Goal: Task Accomplishment & Management: Use online tool/utility

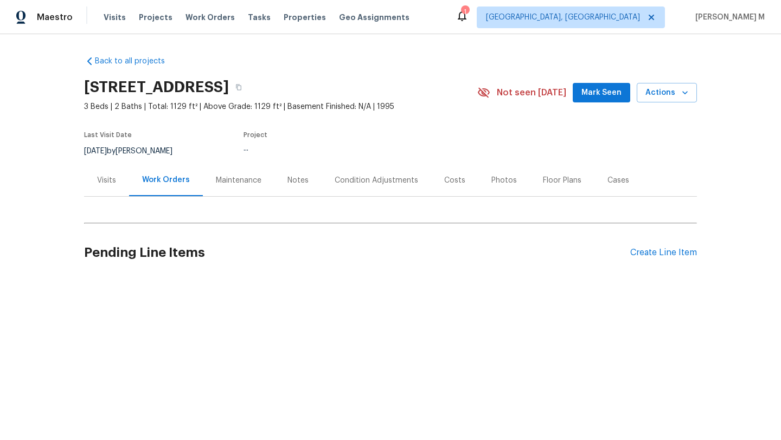
click at [611, 186] on div "Cases" at bounding box center [618, 180] width 48 height 32
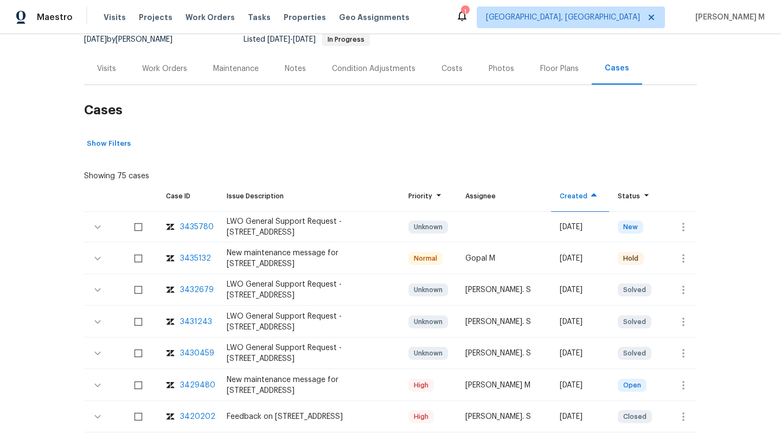
scroll to position [112, 0]
click at [201, 258] on div "3435132" at bounding box center [195, 258] width 31 height 11
click at [177, 76] on div "Work Orders" at bounding box center [164, 68] width 71 height 32
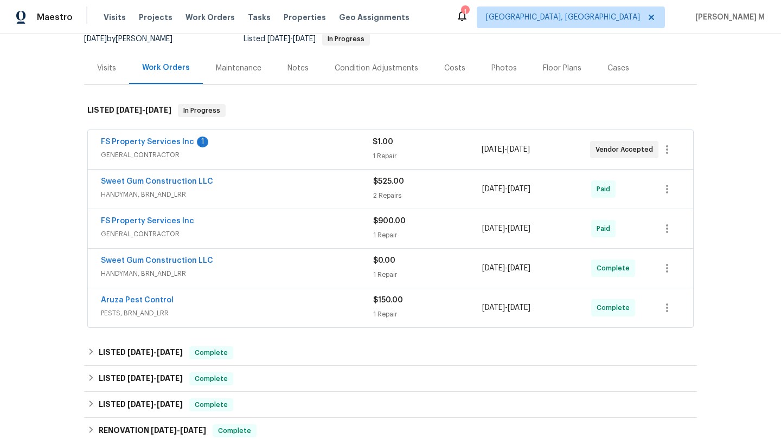
click at [239, 157] on span "GENERAL_CONTRACTOR" at bounding box center [237, 155] width 272 height 11
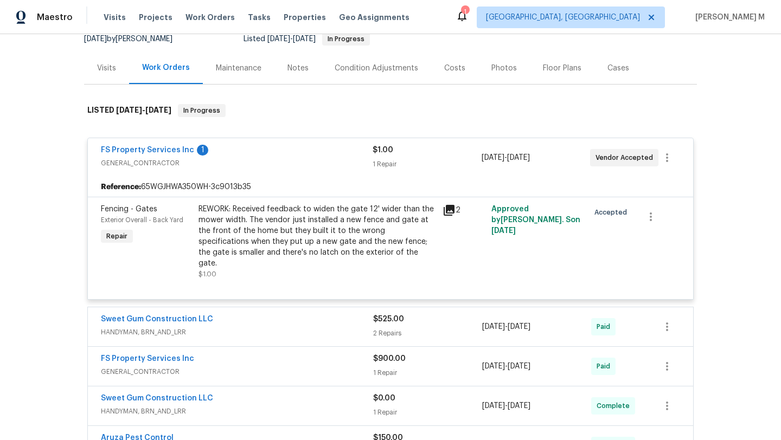
click at [257, 157] on div "FS Property Services Inc 1" at bounding box center [237, 151] width 272 height 13
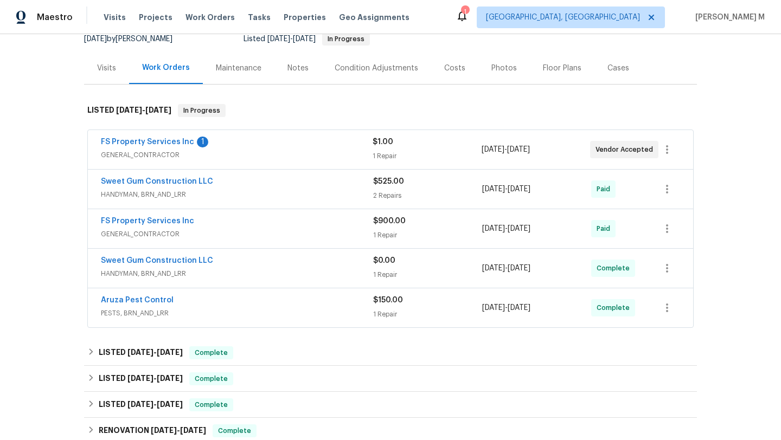
copy div "FS Property Services Inc 1 GENERAL_CONTRACTOR $1.00 1 Repair 8/20/2025 - 8/22/2…"
drag, startPoint x: 91, startPoint y: 142, endPoint x: 558, endPoint y: 151, distance: 467.6
click at [558, 151] on div "FS Property Services Inc 1 GENERAL_CONTRACTOR $1.00 1 Repair 8/20/2025 - 8/22/2…" at bounding box center [390, 149] width 605 height 39
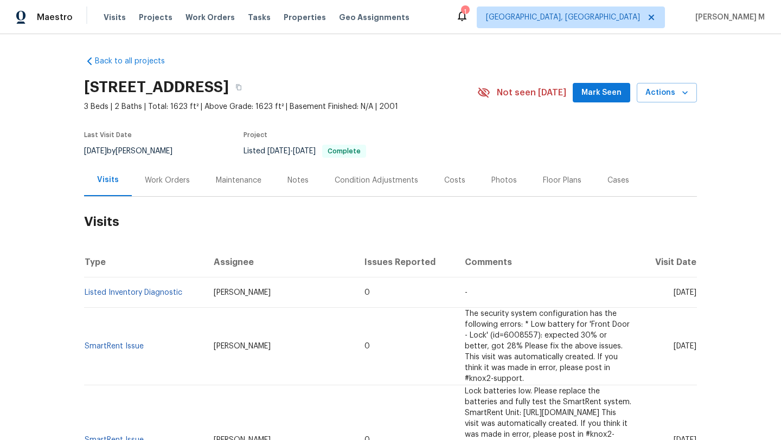
click at [608, 183] on div "Cases" at bounding box center [618, 180] width 22 height 11
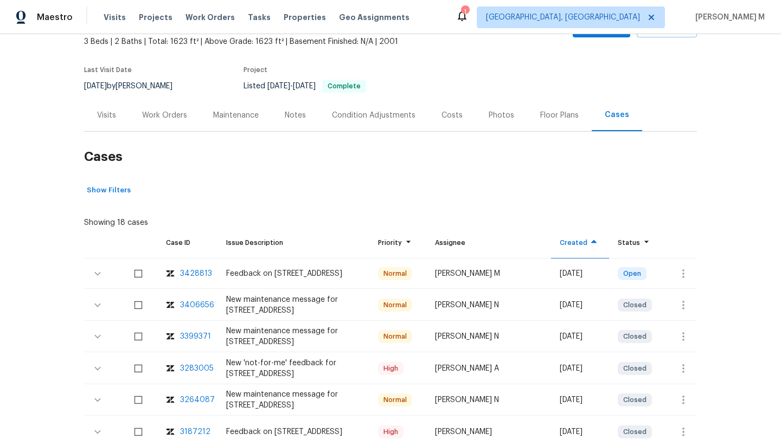
scroll to position [75, 0]
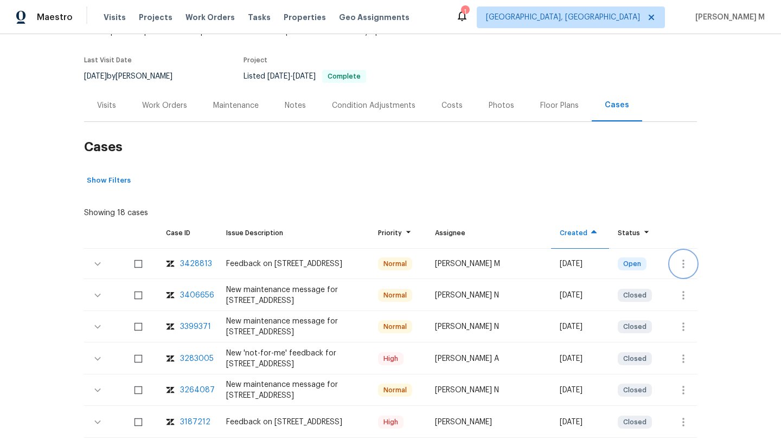
click at [682, 265] on icon "button" at bounding box center [683, 264] width 13 height 13
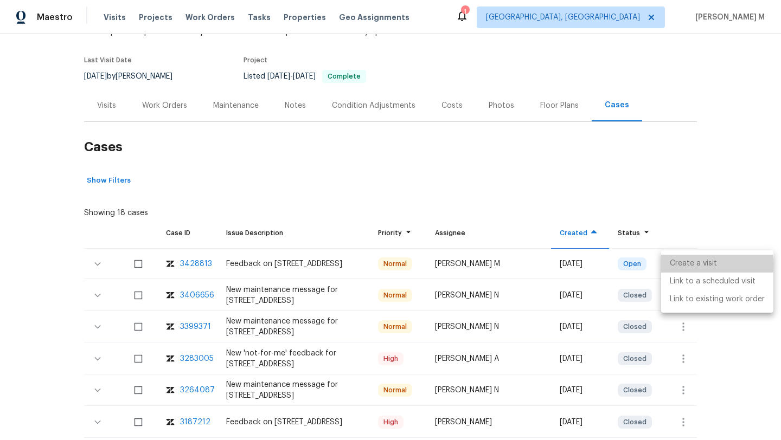
click at [686, 265] on li "Create a visit" at bounding box center [717, 264] width 112 height 18
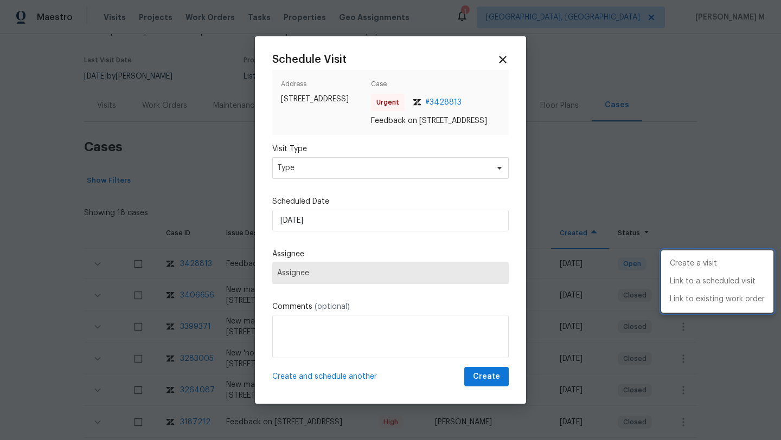
click at [479, 173] on div at bounding box center [390, 220] width 781 height 440
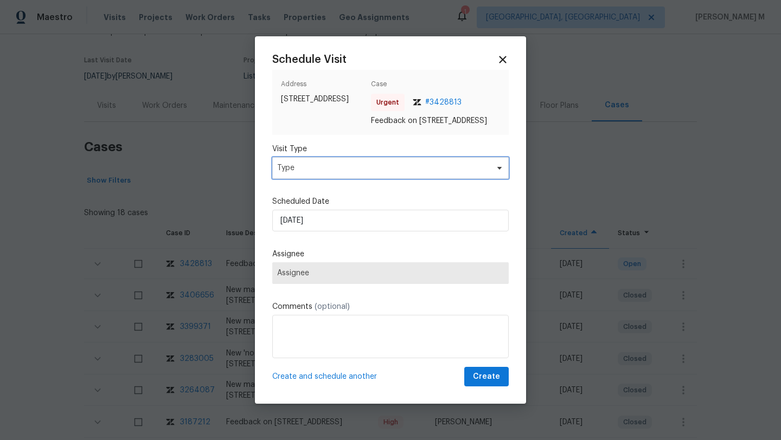
click at [479, 173] on span "Type" at bounding box center [382, 168] width 211 height 11
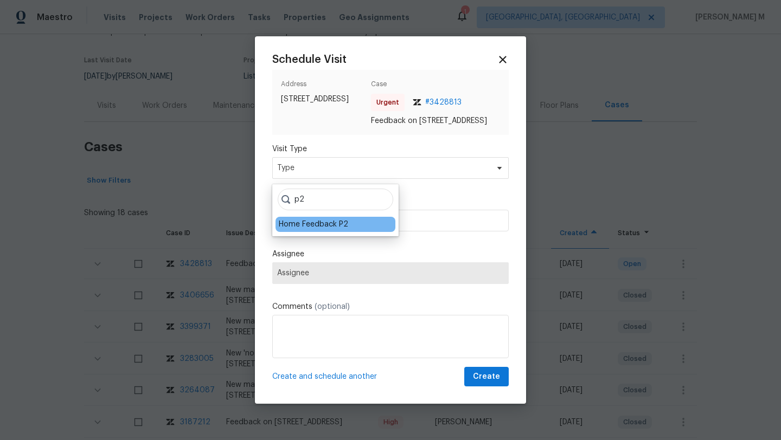
type input "p2"
click at [334, 222] on div "Home Feedback P2" at bounding box center [313, 224] width 69 height 11
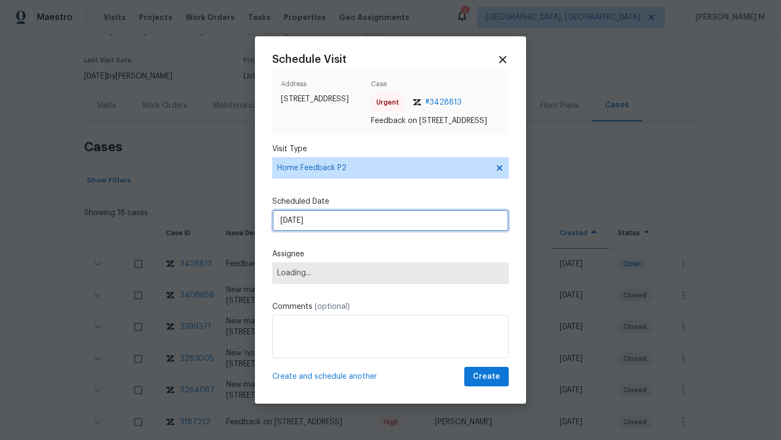
click at [334, 222] on input "22/08/2025" at bounding box center [390, 221] width 236 height 22
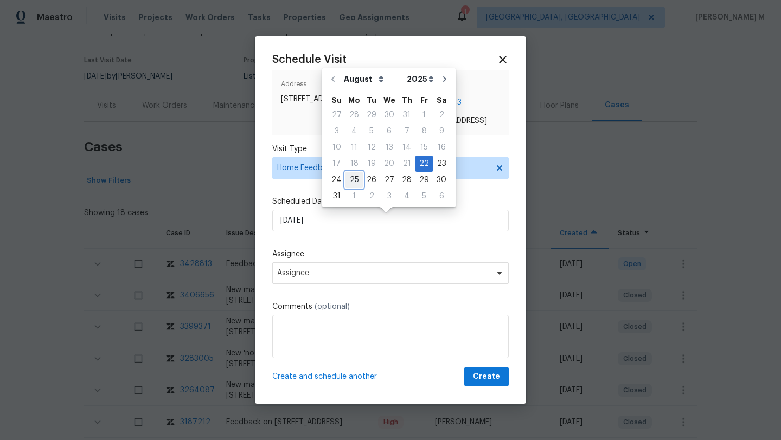
click at [351, 185] on div "25" at bounding box center [353, 179] width 17 height 15
type input "25/08/2025"
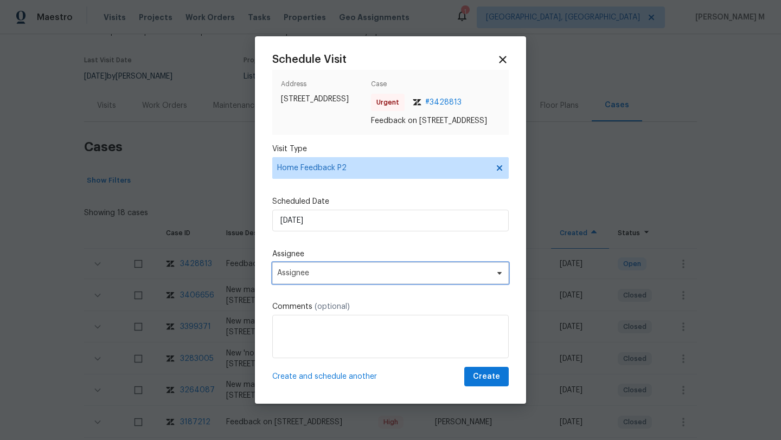
click at [310, 270] on span "Assignee" at bounding box center [390, 273] width 236 height 22
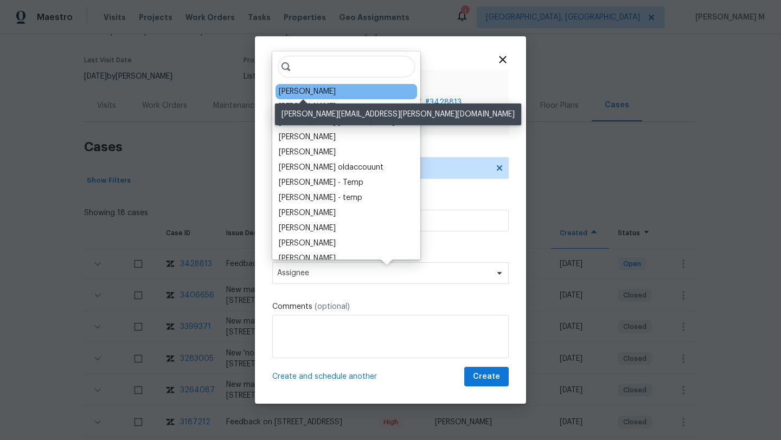
click at [303, 95] on div "Jeremy Dykes" at bounding box center [307, 91] width 57 height 11
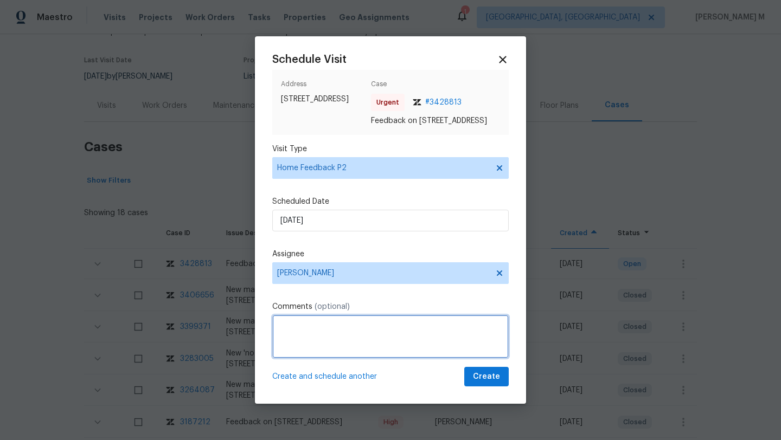
click at [294, 332] on textarea at bounding box center [390, 336] width 236 height 43
drag, startPoint x: 279, startPoint y: 332, endPoint x: 377, endPoint y: 332, distance: 98.2
click at [377, 332] on textarea "Kindly check" at bounding box center [390, 336] width 236 height 43
paste textarea "We received a message stating "Front of garage what is the hook?""
paste textarea "Kindly complete the visit and update if any WO needs to be created. Thank you"
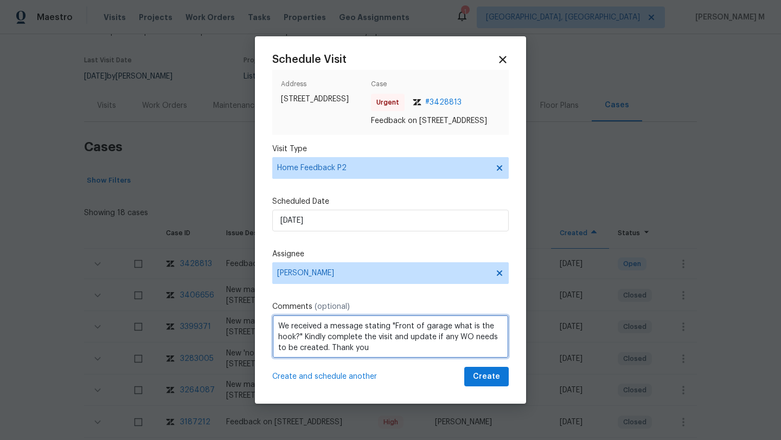
type textarea "We received a message stating "Front of garage what is the hook?" Kindly comple…"
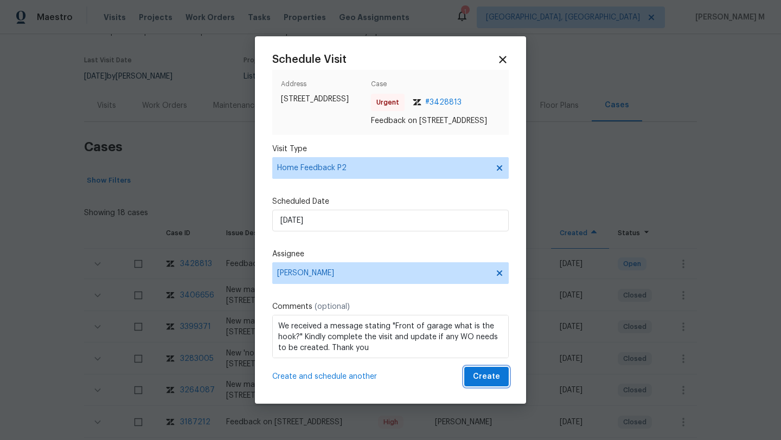
click at [477, 384] on span "Create" at bounding box center [486, 377] width 27 height 14
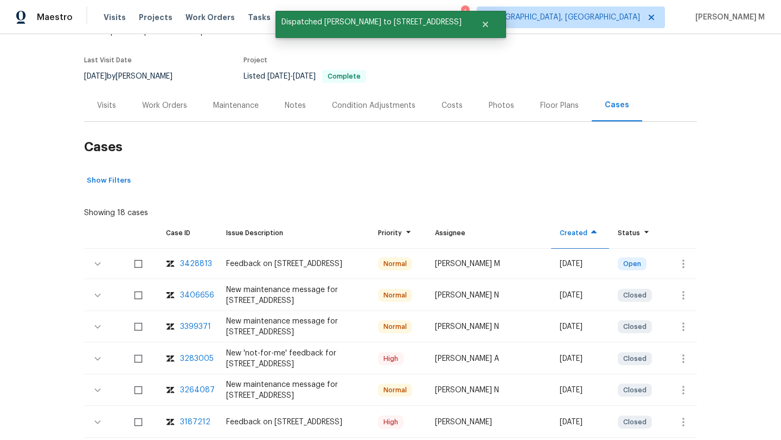
click at [100, 110] on div "Visits" at bounding box center [106, 105] width 19 height 11
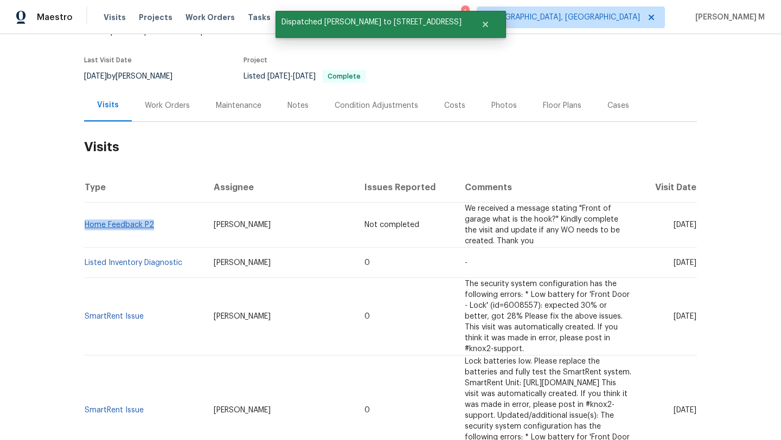
copy link "Home Feedback P2"
drag, startPoint x: 157, startPoint y: 225, endPoint x: 82, endPoint y: 221, distance: 74.4
click at [84, 221] on td "Home Feedback P2" at bounding box center [144, 225] width 121 height 45
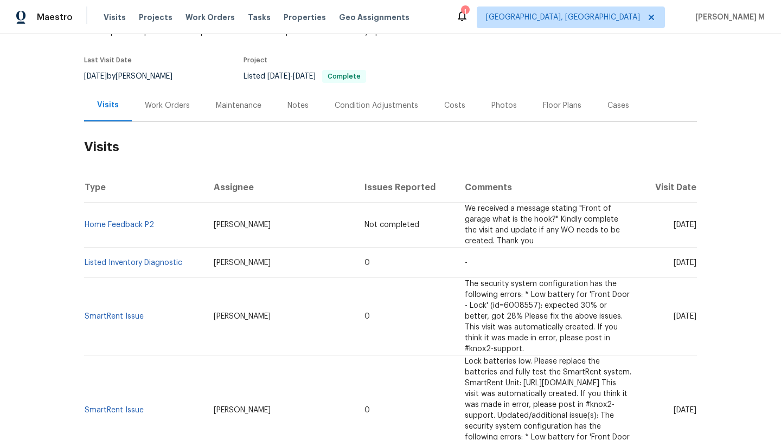
click at [189, 207] on td "Home Feedback P2" at bounding box center [144, 225] width 121 height 45
copy link "Home Feedback P2"
drag, startPoint x: 166, startPoint y: 221, endPoint x: 93, endPoint y: 210, distance: 73.9
click at [84, 221] on td "Home Feedback P2" at bounding box center [144, 225] width 121 height 45
click at [221, 188] on th "Assignee" at bounding box center [280, 187] width 151 height 30
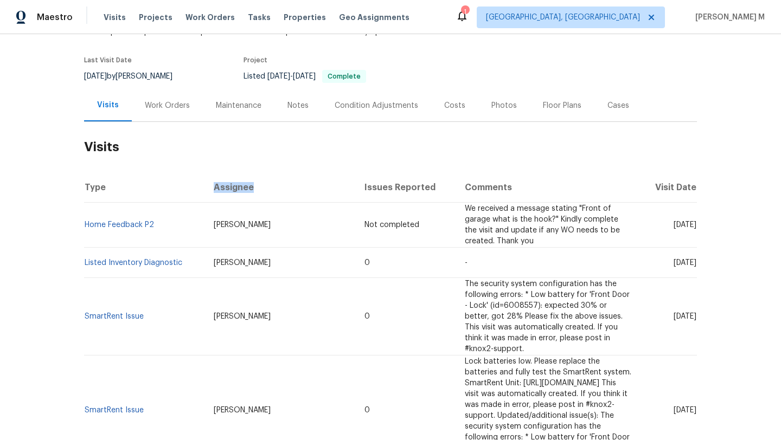
click at [221, 188] on th "Assignee" at bounding box center [280, 187] width 151 height 30
copy th "Assignee"
drag, startPoint x: 202, startPoint y: 221, endPoint x: 262, endPoint y: 221, distance: 59.7
click at [262, 221] on td "Jeremy Dykes" at bounding box center [280, 225] width 151 height 45
copy span "Jeremy Dykes"
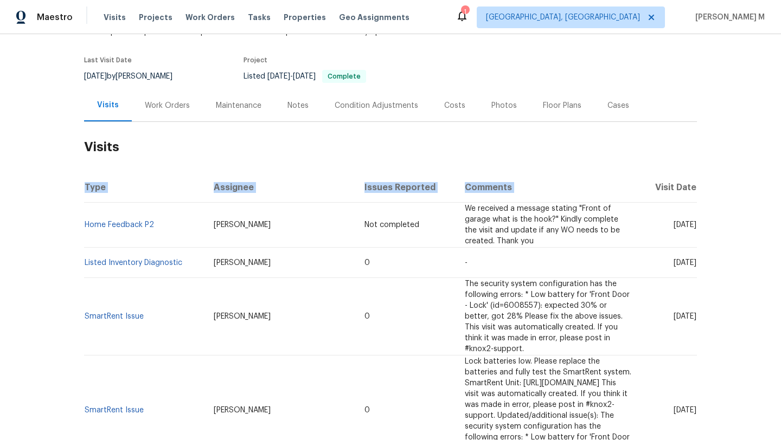
drag, startPoint x: 676, startPoint y: 185, endPoint x: 697, endPoint y: 185, distance: 20.6
click at [697, 185] on div "Back to all projects 2506 Shelby Creek Rd W, Jacksonville, FL 32221 3 Beds | 2 …" at bounding box center [390, 237] width 781 height 406
copy thead "Type Assignee Issues Reported Comments"
click at [684, 188] on th "Visit Date" at bounding box center [668, 187] width 57 height 30
drag, startPoint x: 650, startPoint y: 187, endPoint x: 693, endPoint y: 187, distance: 42.8
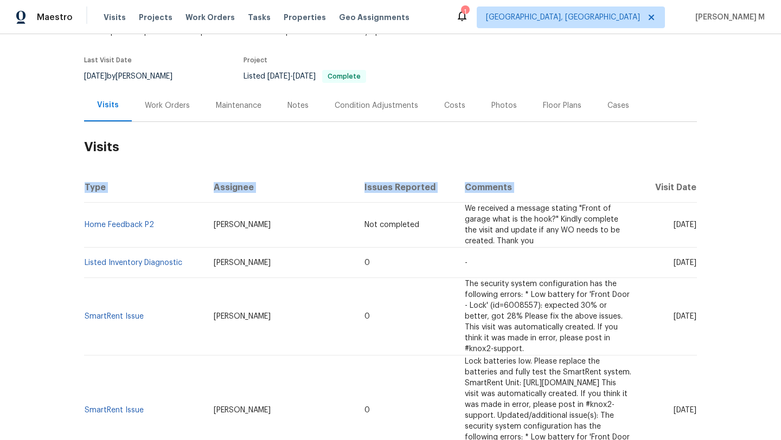
click at [693, 187] on div "Back to all projects 2506 Shelby Creek Rd W, Jacksonville, FL 32221 3 Beds | 2 …" at bounding box center [390, 237] width 781 height 406
copy thead "Type Assignee Issues Reported Comments"
click at [676, 187] on th "Visit Date" at bounding box center [668, 187] width 57 height 30
drag, startPoint x: 653, startPoint y: 186, endPoint x: 691, endPoint y: 187, distance: 38.5
click at [691, 187] on th "Visit Date" at bounding box center [668, 187] width 57 height 30
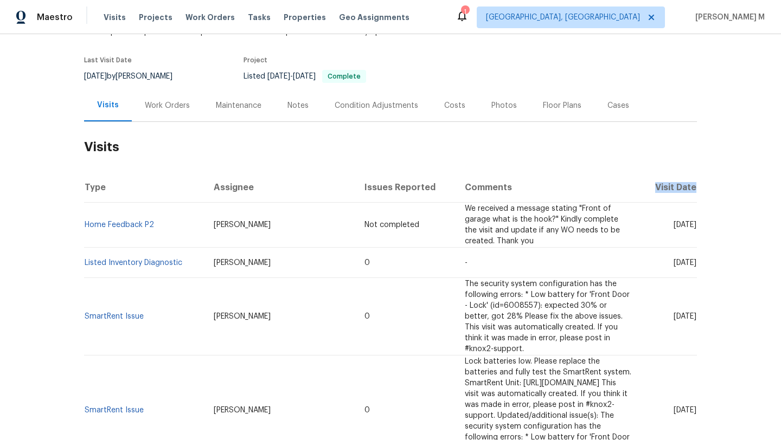
copy th "Visit Date"
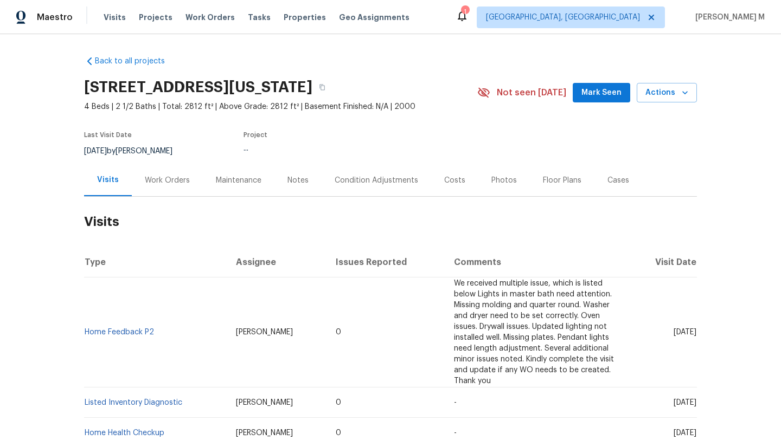
click at [152, 189] on div "Work Orders" at bounding box center [167, 180] width 71 height 32
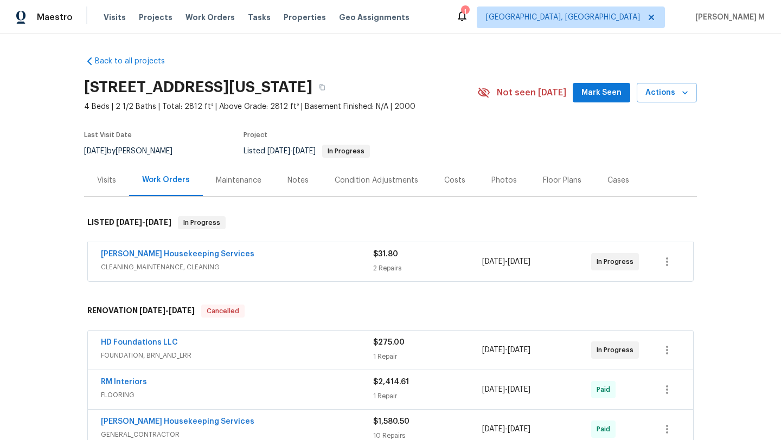
click at [296, 262] on span "CLEANING_MAINTENANCE, CLEANING" at bounding box center [237, 267] width 272 height 11
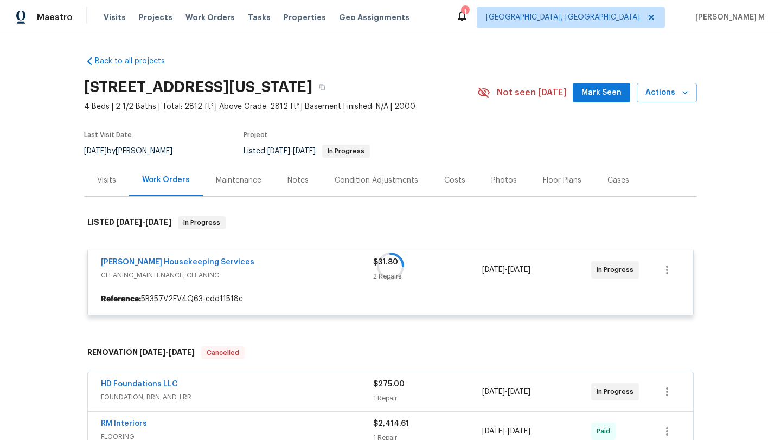
scroll to position [18, 0]
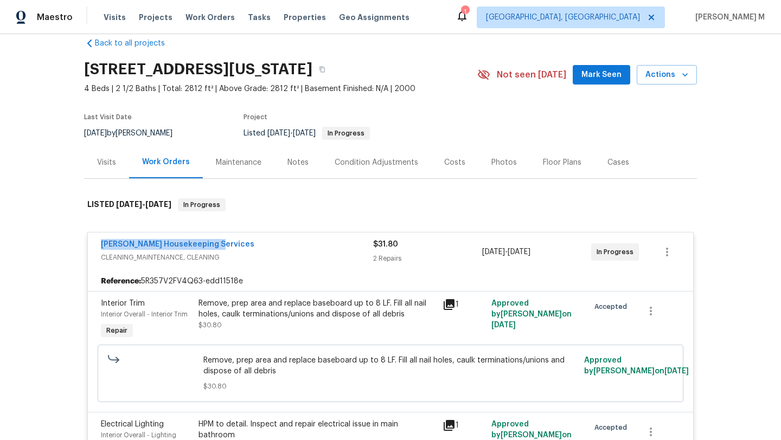
copy link "Arelis Housekeeping Services"
drag, startPoint x: 124, startPoint y: 242, endPoint x: 282, endPoint y: 243, distance: 157.8
click at [282, 243] on div "Arelis Housekeeping Services CLEANING_MAINTENANCE, CLEANING $31.80 2 Repairs 8/…" at bounding box center [390, 252] width 605 height 39
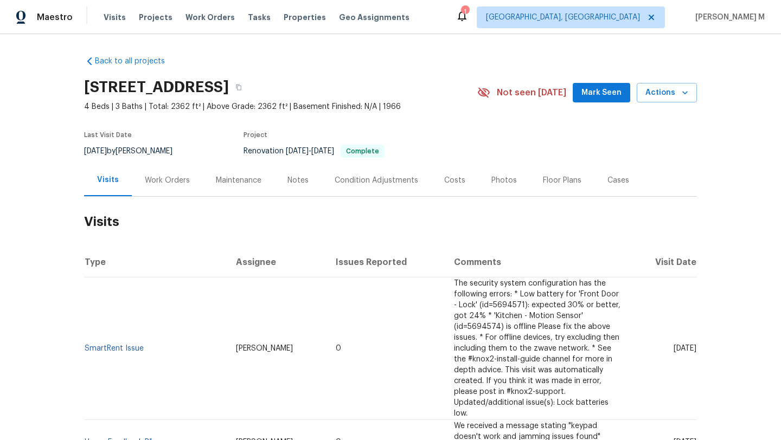
click at [164, 190] on div "Work Orders" at bounding box center [167, 180] width 71 height 32
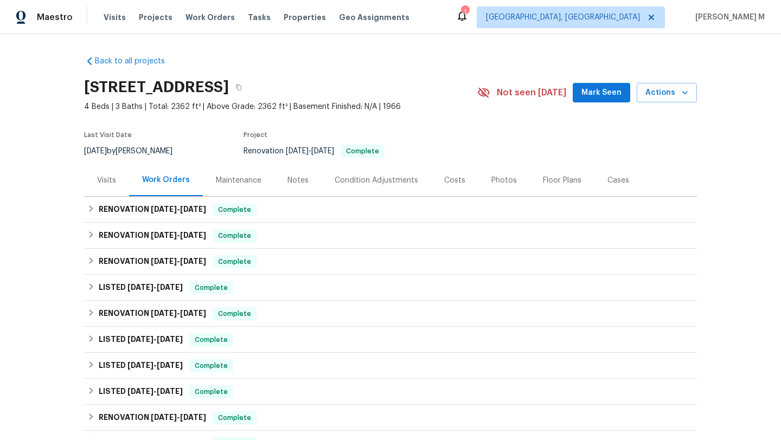
click at [106, 185] on div "Visits" at bounding box center [106, 180] width 19 height 11
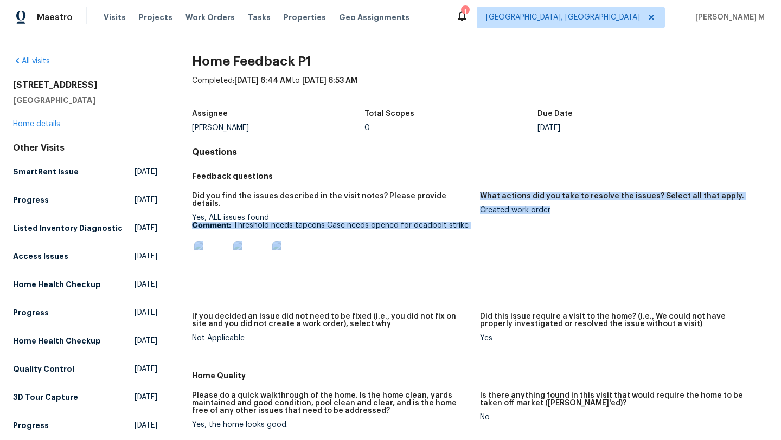
drag, startPoint x: 475, startPoint y: 208, endPoint x: 549, endPoint y: 209, distance: 74.9
click at [549, 209] on div "Did you find the issues described in the visit notes? Please provide details. Y…" at bounding box center [480, 276] width 576 height 180
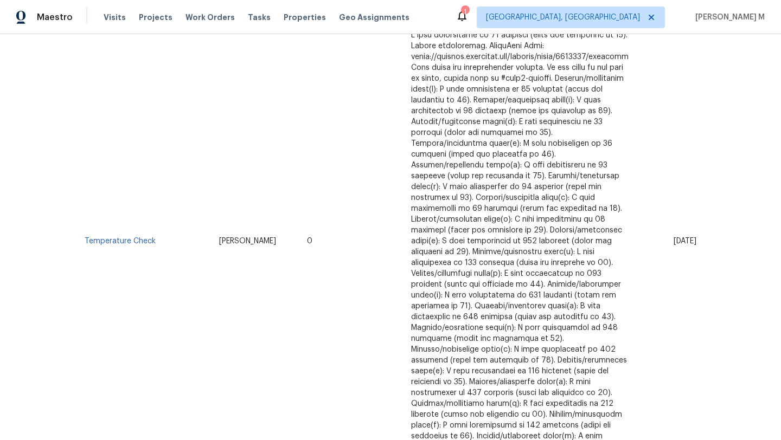
scroll to position [4, 0]
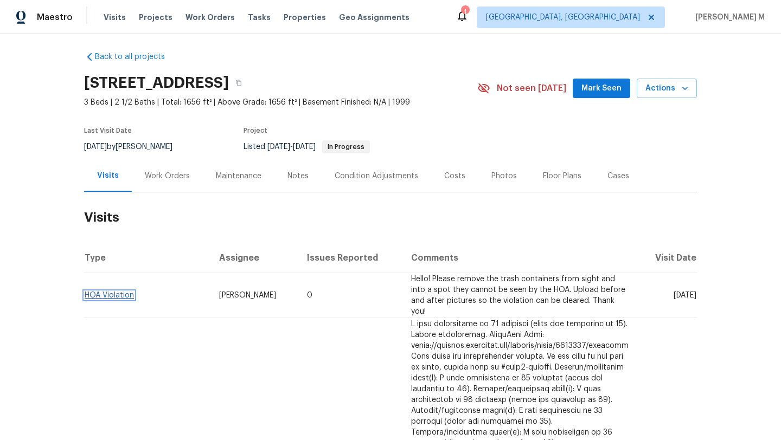
click at [118, 292] on link "HOA Violation" at bounding box center [109, 296] width 49 height 8
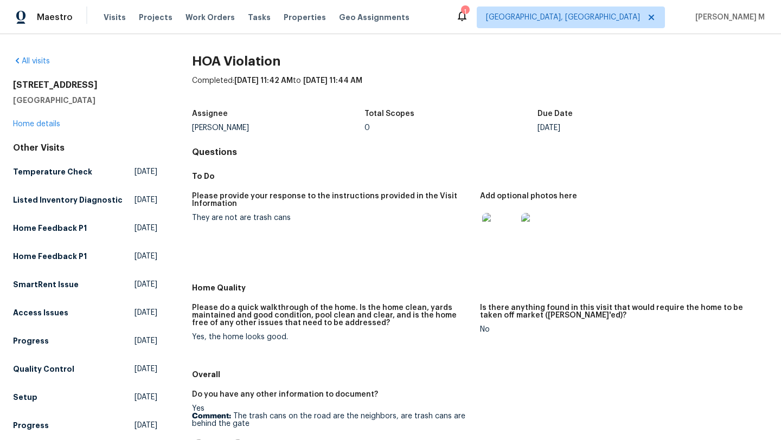
click at [482, 230] on img at bounding box center [499, 230] width 35 height 35
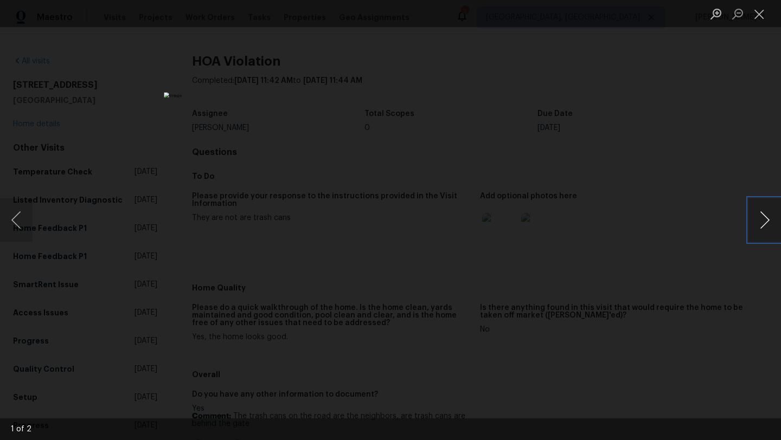
click at [758, 236] on button "Next image" at bounding box center [764, 219] width 33 height 43
click at [773, 237] on button "Next image" at bounding box center [764, 219] width 33 height 43
click at [762, 14] on button "Close lightbox" at bounding box center [759, 13] width 22 height 19
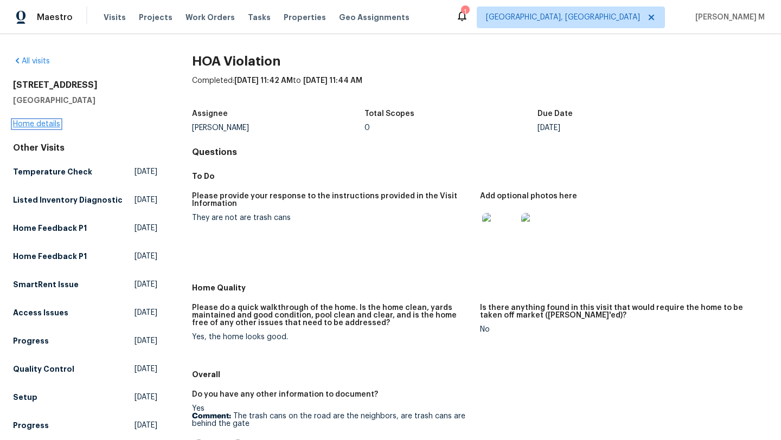
click at [46, 127] on link "Home details" at bounding box center [36, 124] width 47 height 8
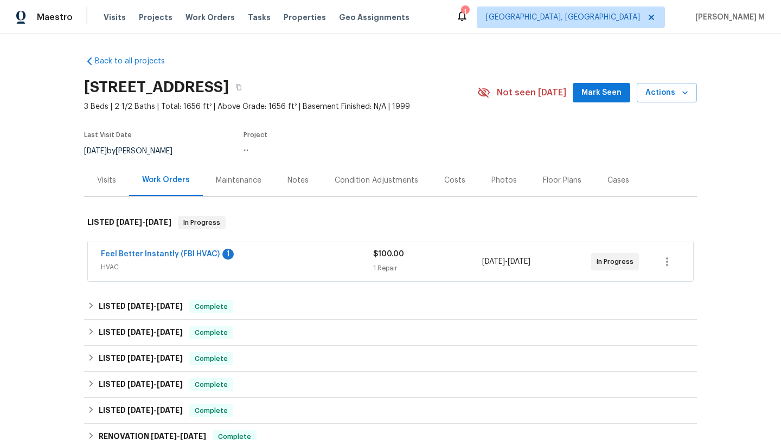
click at [107, 191] on div "Visits" at bounding box center [106, 180] width 45 height 32
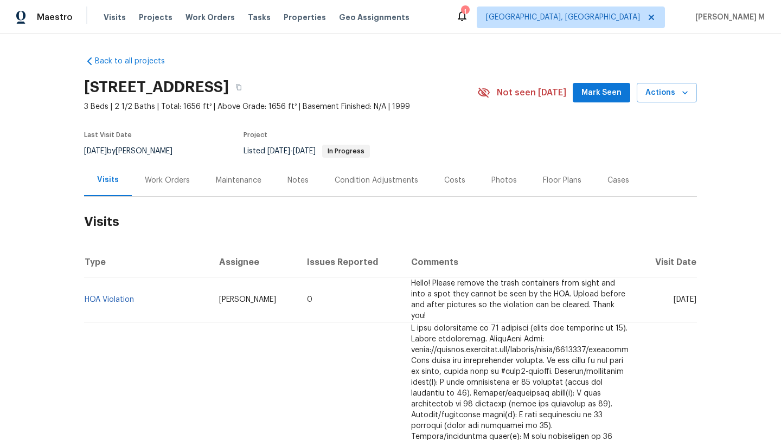
drag, startPoint x: 649, startPoint y: 293, endPoint x: 672, endPoint y: 293, distance: 23.3
click at [674, 296] on span "Thu, Aug 21 2025" at bounding box center [685, 300] width 23 height 8
copy span "Aug 21"
click at [156, 187] on div "Work Orders" at bounding box center [167, 180] width 71 height 32
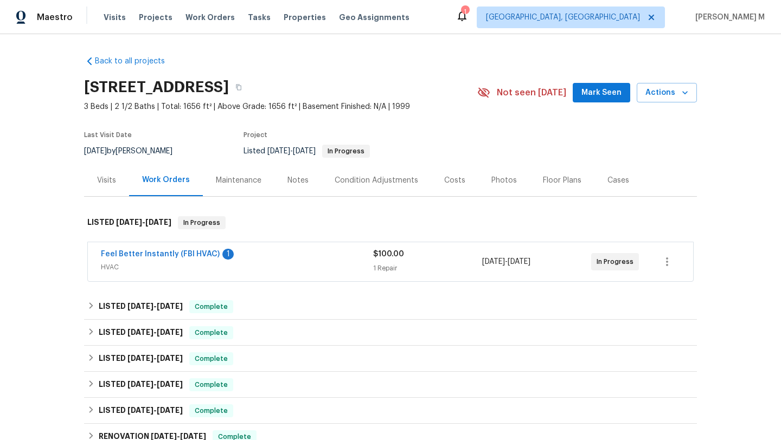
click at [150, 266] on span "HVAC" at bounding box center [237, 267] width 272 height 11
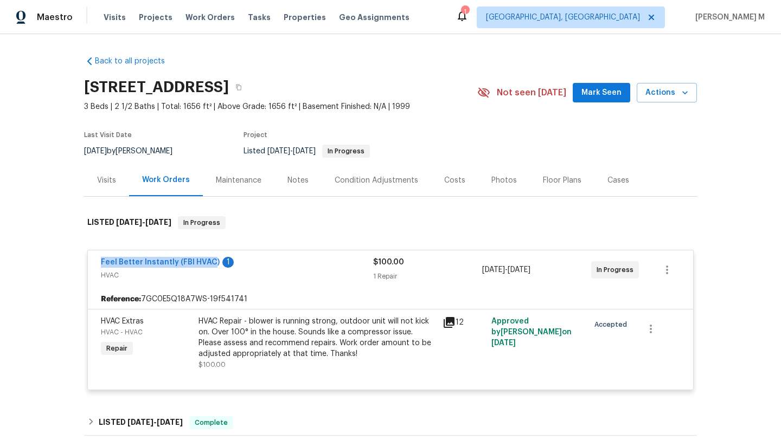
drag, startPoint x: 85, startPoint y: 259, endPoint x: 207, endPoint y: 257, distance: 122.0
click at [207, 257] on div "Feel Better Instantly (FBI HVAC) 1 HVAC $100.00 1 Repair 8/11/2025 - 8/15/2025 …" at bounding box center [390, 270] width 605 height 39
copy link "Feel Better Instantly (FBI HVAC"
click at [101, 176] on div "Visits" at bounding box center [106, 180] width 19 height 11
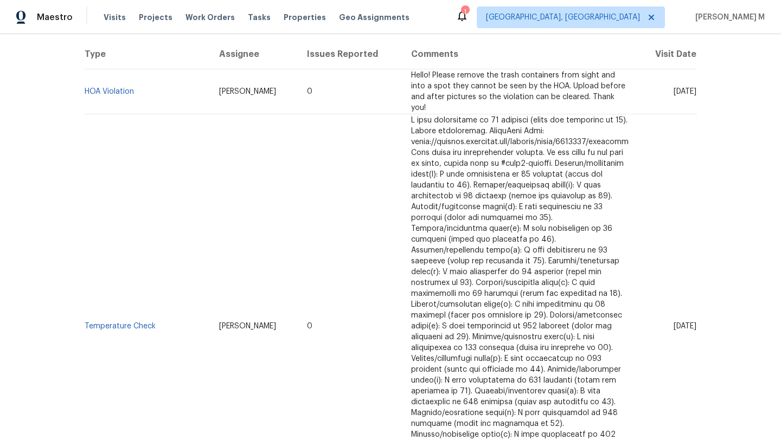
scroll to position [139, 0]
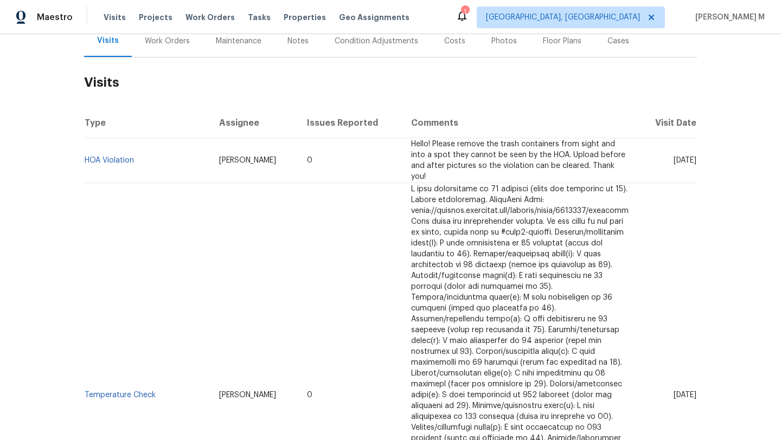
click at [219, 157] on span "Jeremy Van Kirk" at bounding box center [247, 161] width 57 height 8
copy span "Jeremy"
drag, startPoint x: 114, startPoint y: 157, endPoint x: 82, endPoint y: 156, distance: 32.6
click at [84, 156] on td "HOA Violation" at bounding box center [147, 160] width 126 height 45
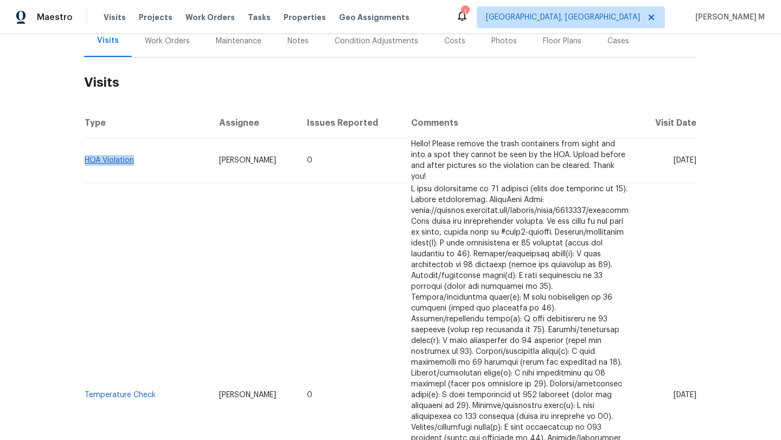
copy link "HOA Violation"
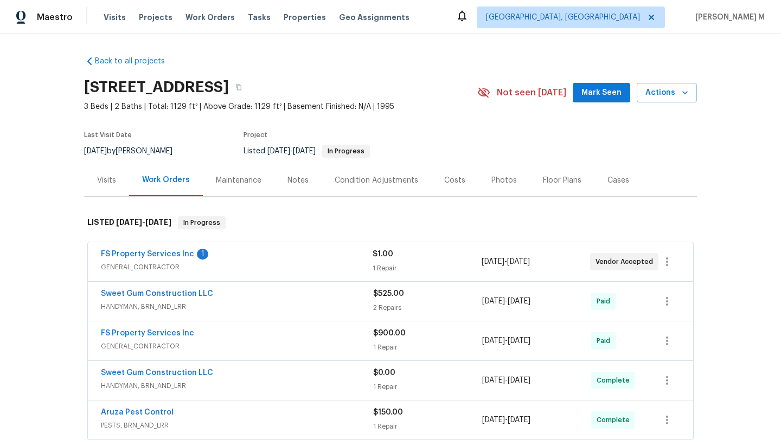
click at [360, 265] on span "GENERAL_CONTRACTOR" at bounding box center [237, 267] width 272 height 11
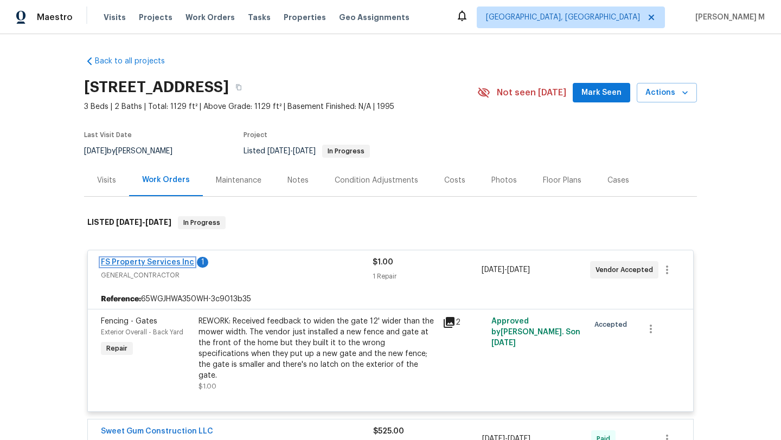
click at [136, 260] on link "FS Property Services Inc" at bounding box center [147, 263] width 93 height 8
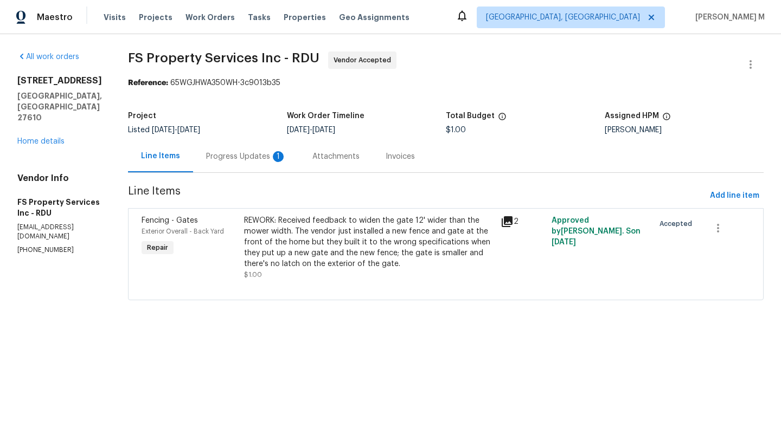
click at [286, 158] on div "Progress Updates 1" at bounding box center [246, 156] width 80 height 11
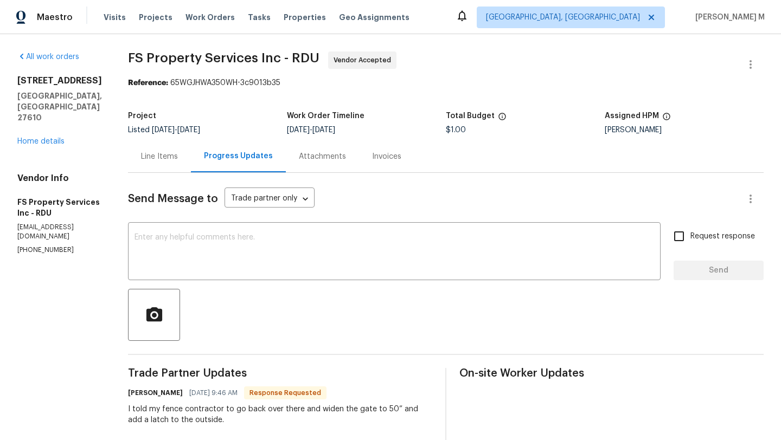
drag, startPoint x: 303, startPoint y: 114, endPoint x: 380, endPoint y: 128, distance: 78.2
click at [380, 128] on figure "Work Order Timeline 8/20/2025 - 8/22/2025" at bounding box center [366, 123] width 159 height 22
copy figure "Work Order Timeline 8/20/2025 - 8/22/2025"
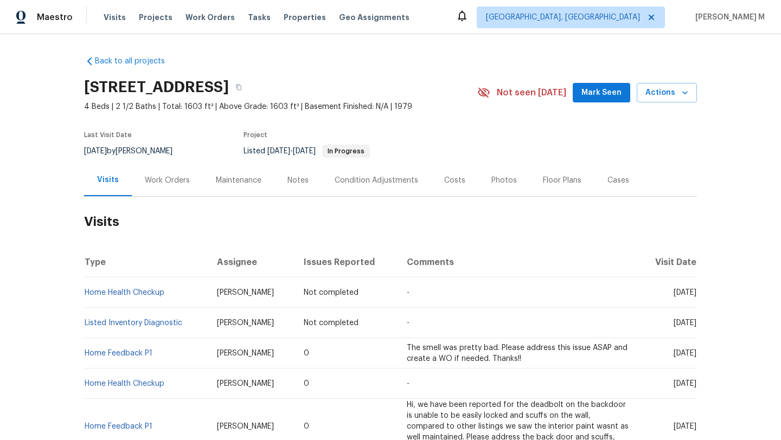
drag, startPoint x: 667, startPoint y: 328, endPoint x: 690, endPoint y: 327, distance: 23.3
click at [690, 327] on span "[DATE]" at bounding box center [685, 323] width 23 height 8
copy span "[DATE]"
click at [179, 187] on div "Work Orders" at bounding box center [167, 180] width 71 height 32
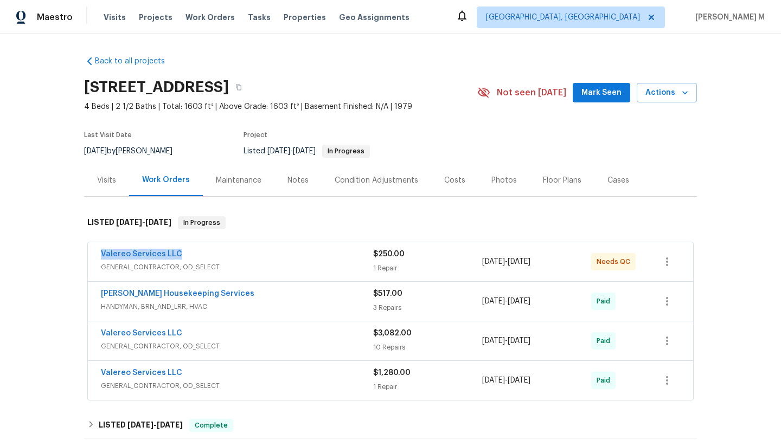
drag, startPoint x: 105, startPoint y: 254, endPoint x: 214, endPoint y: 254, distance: 108.5
click at [214, 254] on div "Valereo Services LLC GENERAL_CONTRACTOR, OD_SELECT $250.00 1 Repair [DATE] - [D…" at bounding box center [390, 261] width 605 height 39
copy link "Valereo Services LLC"
click at [278, 292] on div "Arelis Housekeeping Services" at bounding box center [237, 295] width 272 height 13
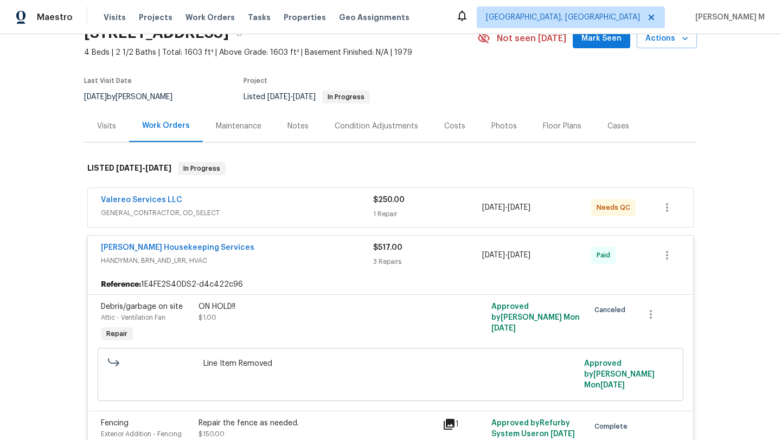
scroll to position [240, 0]
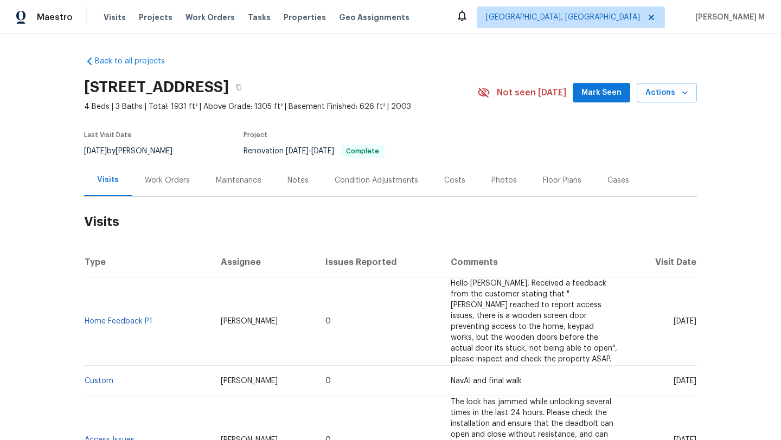
click at [175, 221] on h2 "Visits" at bounding box center [390, 222] width 613 height 50
click at [170, 191] on div "Work Orders" at bounding box center [167, 180] width 71 height 32
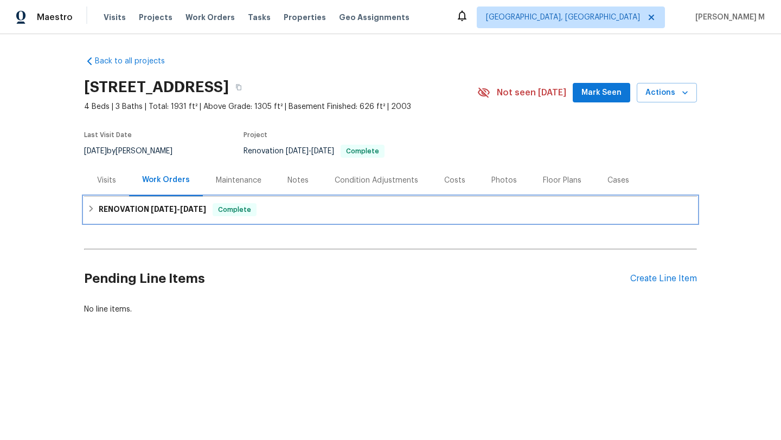
click at [171, 216] on h6 "RENOVATION 7/28/25 - 8/13/25" at bounding box center [152, 209] width 107 height 13
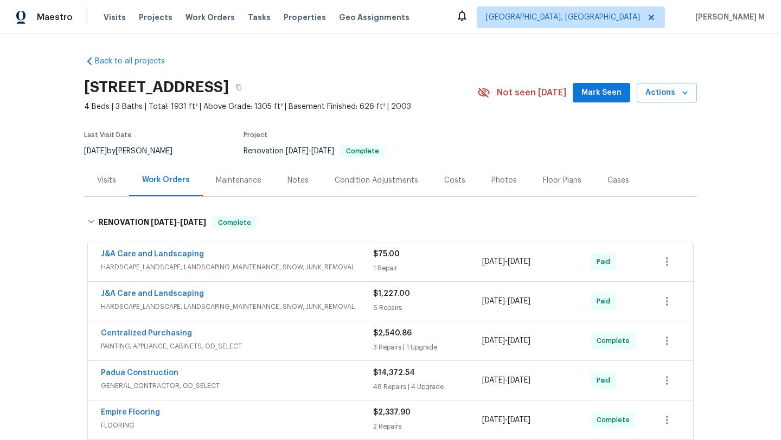
click at [311, 261] on div "J&A Care and Landscaping" at bounding box center [237, 255] width 272 height 13
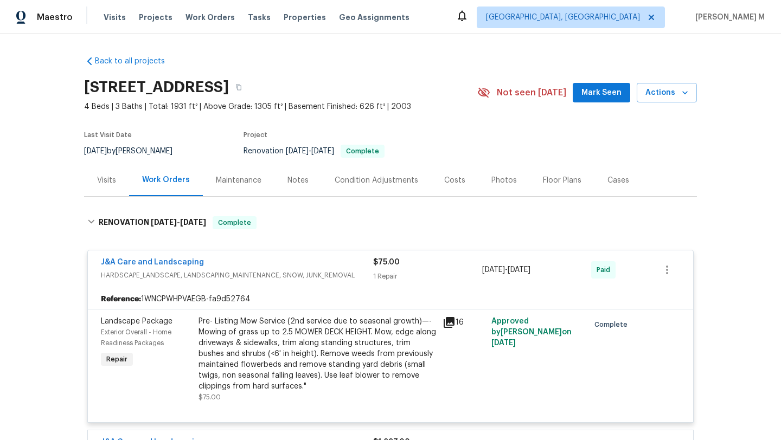
click at [121, 175] on div "Visits" at bounding box center [106, 180] width 45 height 32
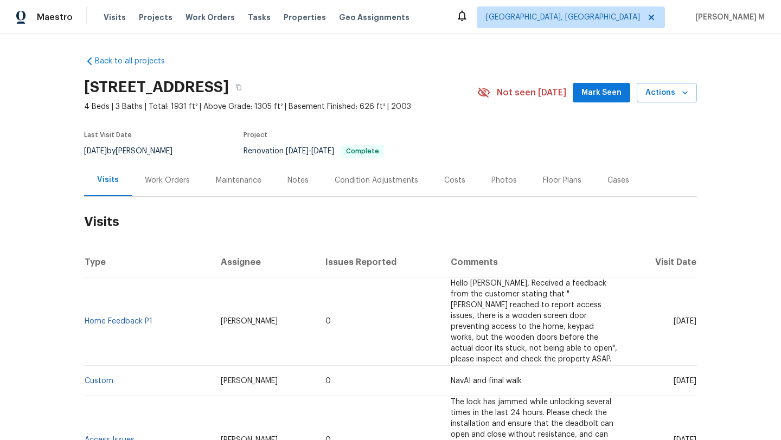
drag, startPoint x: 647, startPoint y: 312, endPoint x: 671, endPoint y: 313, distance: 23.9
click at [674, 318] on span "Mon, Aug 18 2025" at bounding box center [685, 322] width 23 height 8
copy span "Aug 18"
click at [169, 179] on div "Work Orders" at bounding box center [167, 180] width 45 height 11
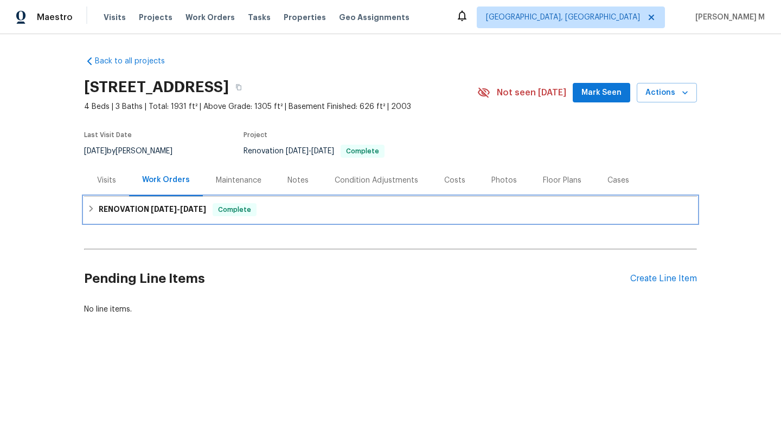
click at [161, 214] on h6 "RENOVATION 7/28/25 - 8/13/25" at bounding box center [152, 209] width 107 height 13
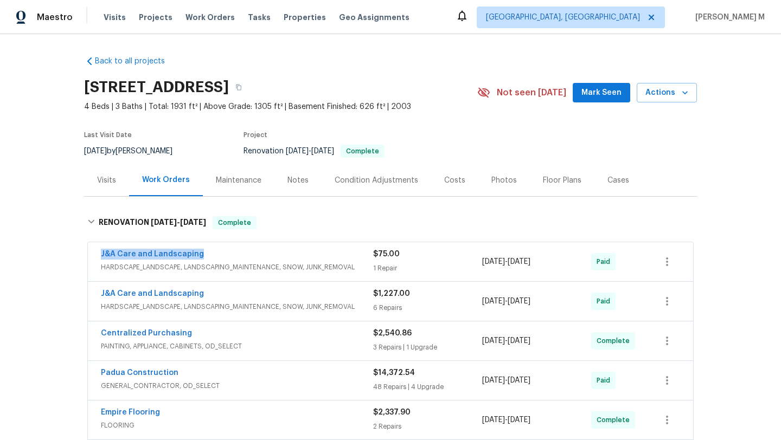
drag, startPoint x: 94, startPoint y: 254, endPoint x: 223, endPoint y: 254, distance: 129.1
click at [223, 254] on div "J&A Care and Landscaping HARDSCAPE_LANDSCAPE, LANDSCAPING_MAINTENANCE, SNOW, JU…" at bounding box center [390, 261] width 605 height 39
copy link "J&A Care and Landscaping"
copy span "8/11/2025 - 8/13/2025"
drag, startPoint x: 480, startPoint y: 262, endPoint x: 553, endPoint y: 262, distance: 73.2
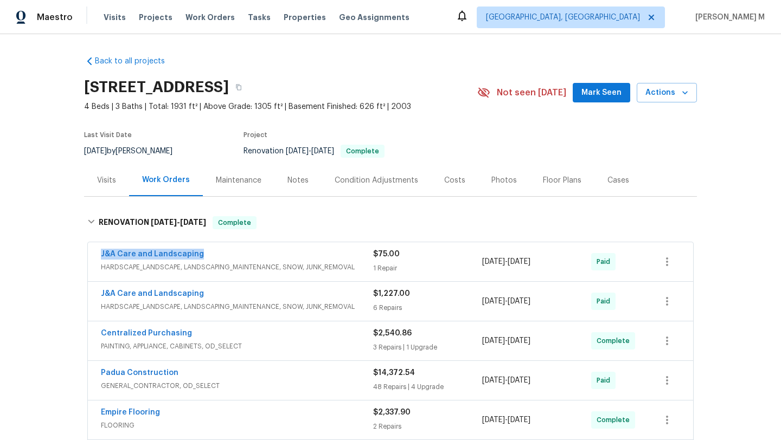
click at [530, 262] on span "8/11/2025 - 8/13/2025" at bounding box center [506, 262] width 48 height 11
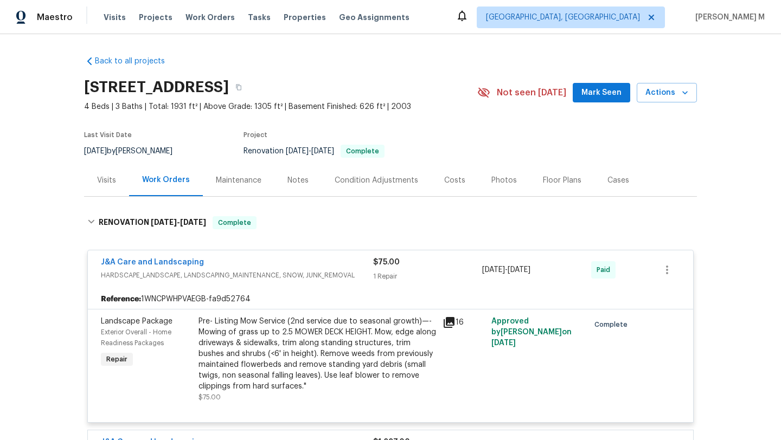
click at [97, 182] on div "Visits" at bounding box center [106, 180] width 19 height 11
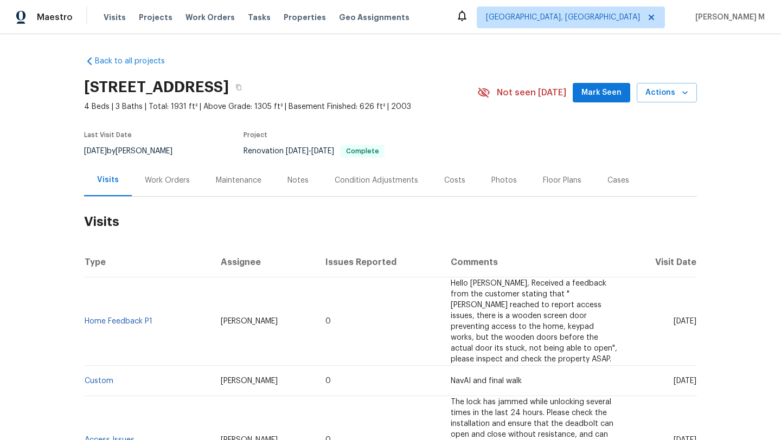
click at [169, 181] on div "Work Orders" at bounding box center [167, 180] width 45 height 11
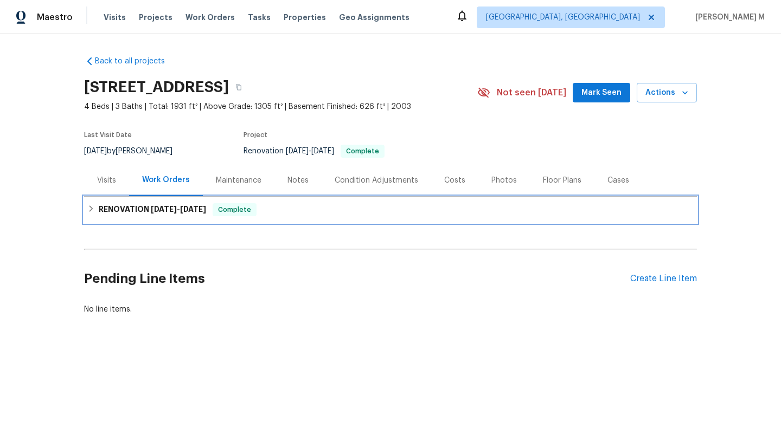
click at [178, 207] on span "7/28/25 - 8/13/25" at bounding box center [178, 210] width 55 height 8
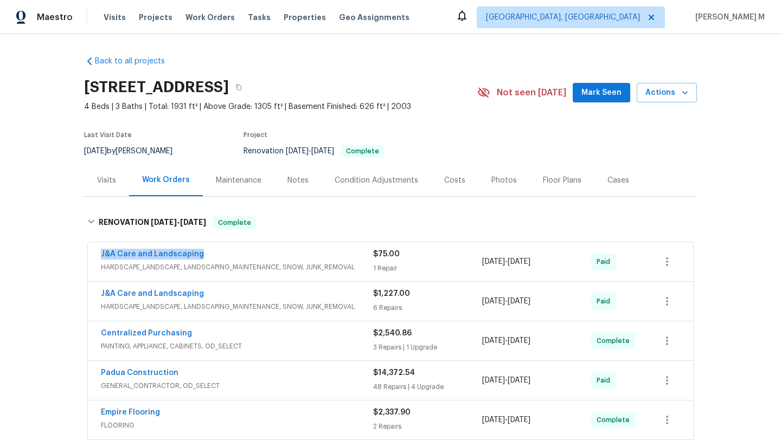
drag, startPoint x: 89, startPoint y: 259, endPoint x: 215, endPoint y: 258, distance: 126.4
click at [216, 258] on div "J&A Care and Landscaping HARDSCAPE_LANDSCAPE, LANDSCAPING_MAINTENANCE, SNOW, JU…" at bounding box center [390, 261] width 605 height 39
copy link "J&A Care and Landscaping"
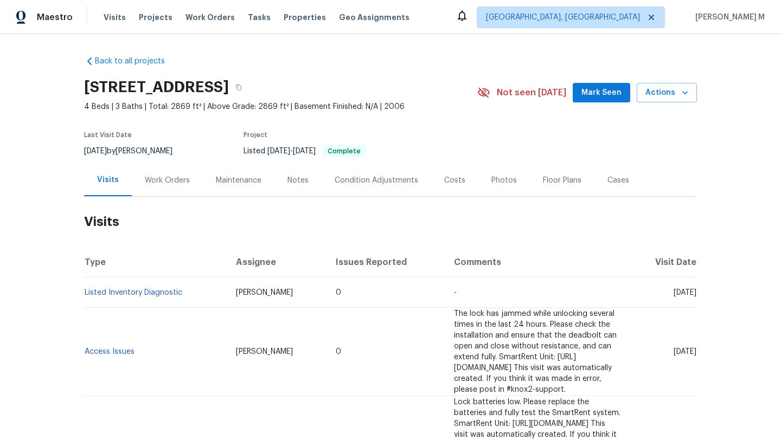
click at [171, 191] on div "Work Orders" at bounding box center [167, 180] width 71 height 32
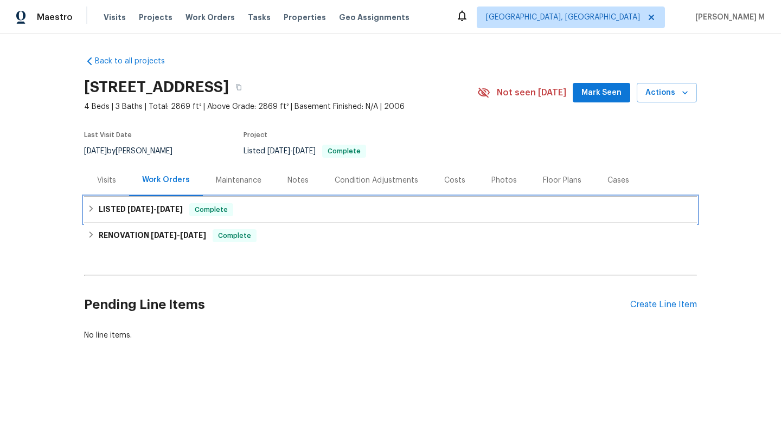
click at [188, 216] on div "LISTED [DATE] - [DATE] Complete" at bounding box center [390, 210] width 613 height 26
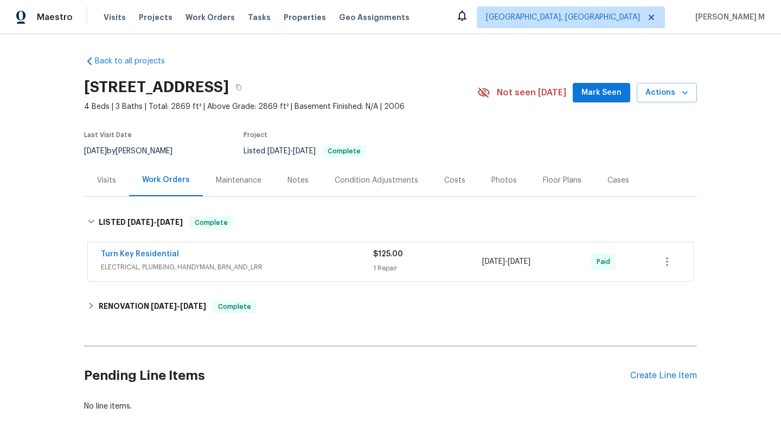
click at [304, 256] on div "Turn Key Residential" at bounding box center [237, 255] width 272 height 13
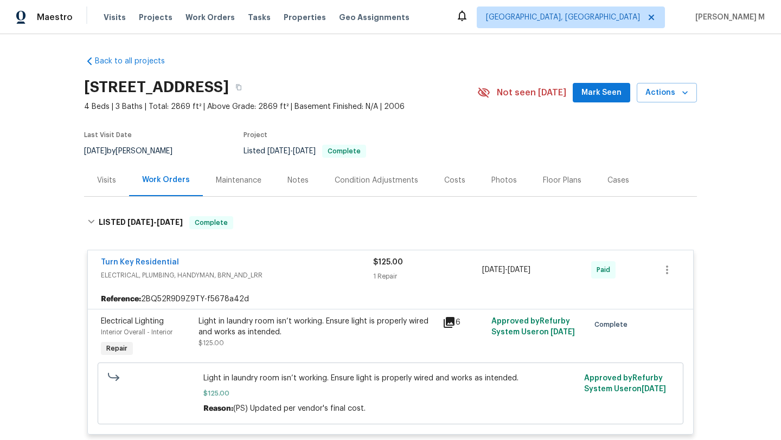
click at [121, 184] on div "Visits" at bounding box center [106, 180] width 45 height 32
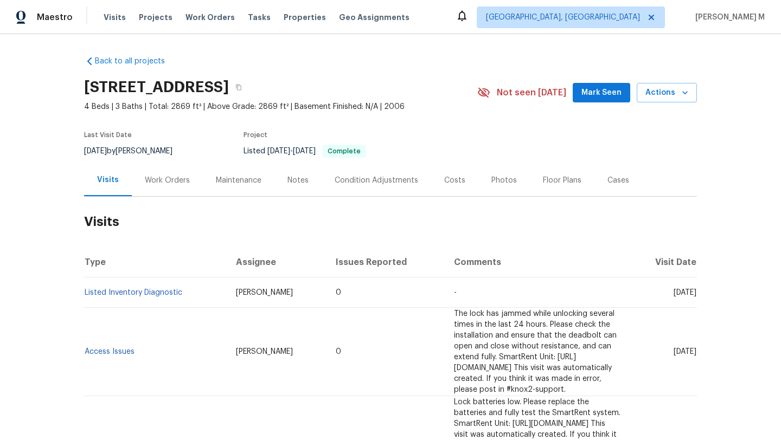
drag, startPoint x: 654, startPoint y: 294, endPoint x: 674, endPoint y: 293, distance: 19.5
click at [674, 293] on span "[DATE]" at bounding box center [685, 293] width 23 height 8
copy span "[DATE]"
click at [172, 169] on div "Work Orders" at bounding box center [167, 180] width 71 height 32
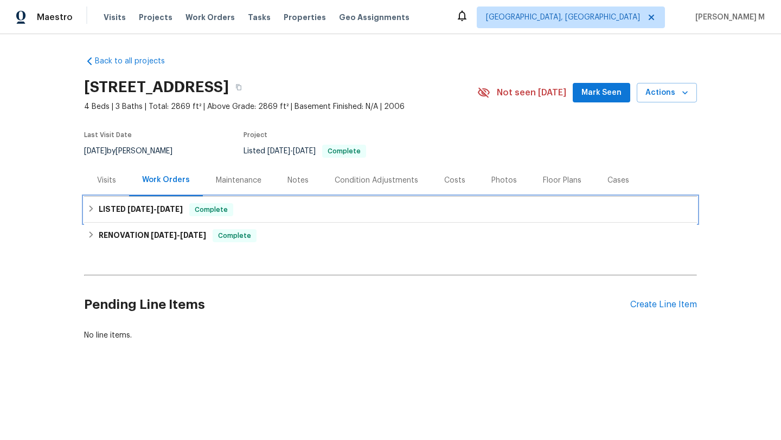
click at [170, 216] on h6 "LISTED [DATE] - [DATE]" at bounding box center [141, 209] width 84 height 13
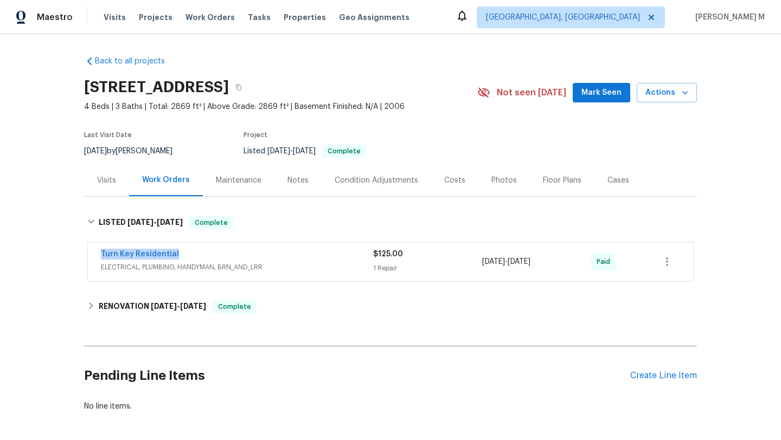
drag, startPoint x: 161, startPoint y: 258, endPoint x: 179, endPoint y: 258, distance: 18.4
click at [179, 258] on div "Turn Key Residential ELECTRICAL, PLUMBING, HANDYMAN, BRN_AND_LRR $125.00 1 Repa…" at bounding box center [390, 261] width 605 height 39
copy link "Turn Key Residential"
click at [194, 258] on div "Turn Key Residential" at bounding box center [237, 255] width 272 height 13
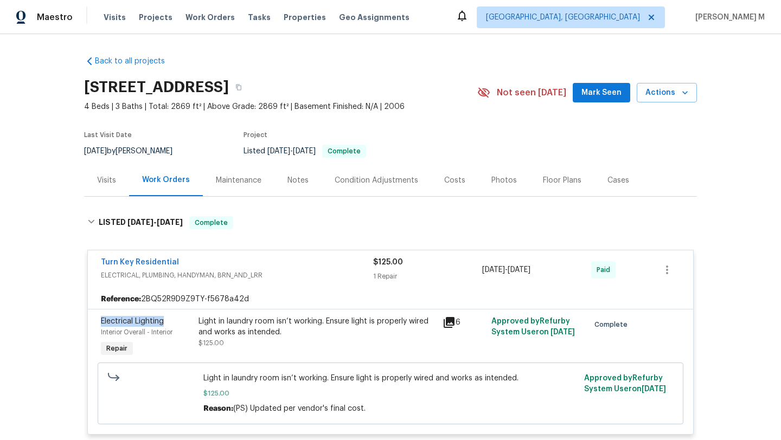
drag, startPoint x: 95, startPoint y: 321, endPoint x: 171, endPoint y: 321, distance: 76.5
click at [171, 321] on div "Electrical Lighting Interior Overall - Interior Repair" at bounding box center [147, 338] width 98 height 50
copy span "Electrical Lighting"
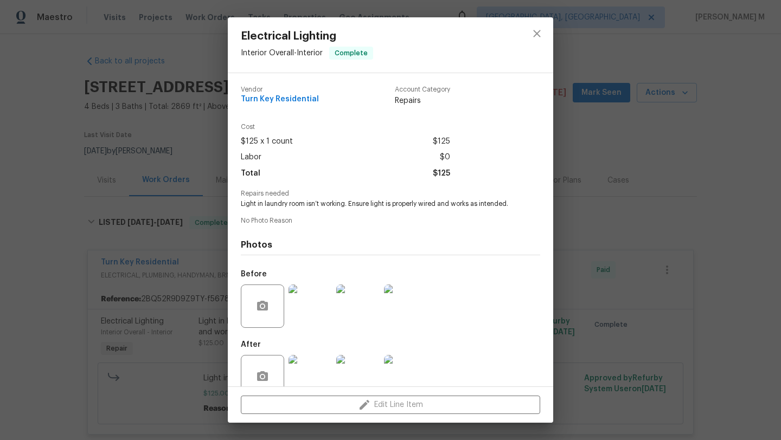
click at [579, 181] on div "Electrical Lighting Interior Overall - Interior Complete Vendor Turn Key Reside…" at bounding box center [390, 220] width 781 height 440
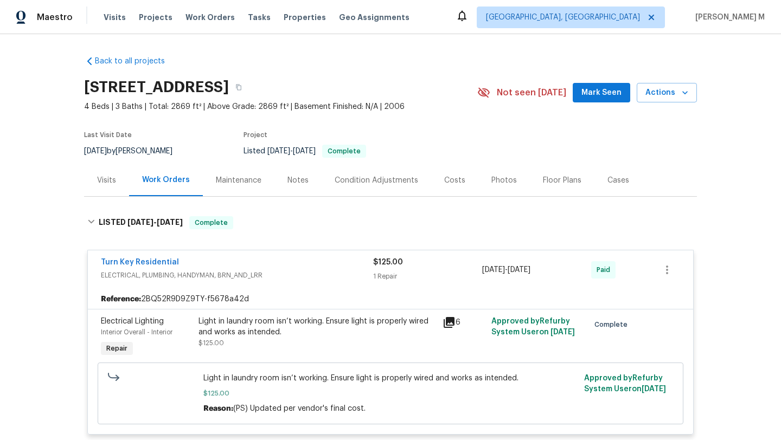
drag, startPoint x: 479, startPoint y: 269, endPoint x: 555, endPoint y: 268, distance: 75.9
click at [555, 268] on div "[DATE] - [DATE]" at bounding box center [536, 270] width 109 height 26
copy span "[DATE] - [DATE]"
